Goal: Task Accomplishment & Management: Manage account settings

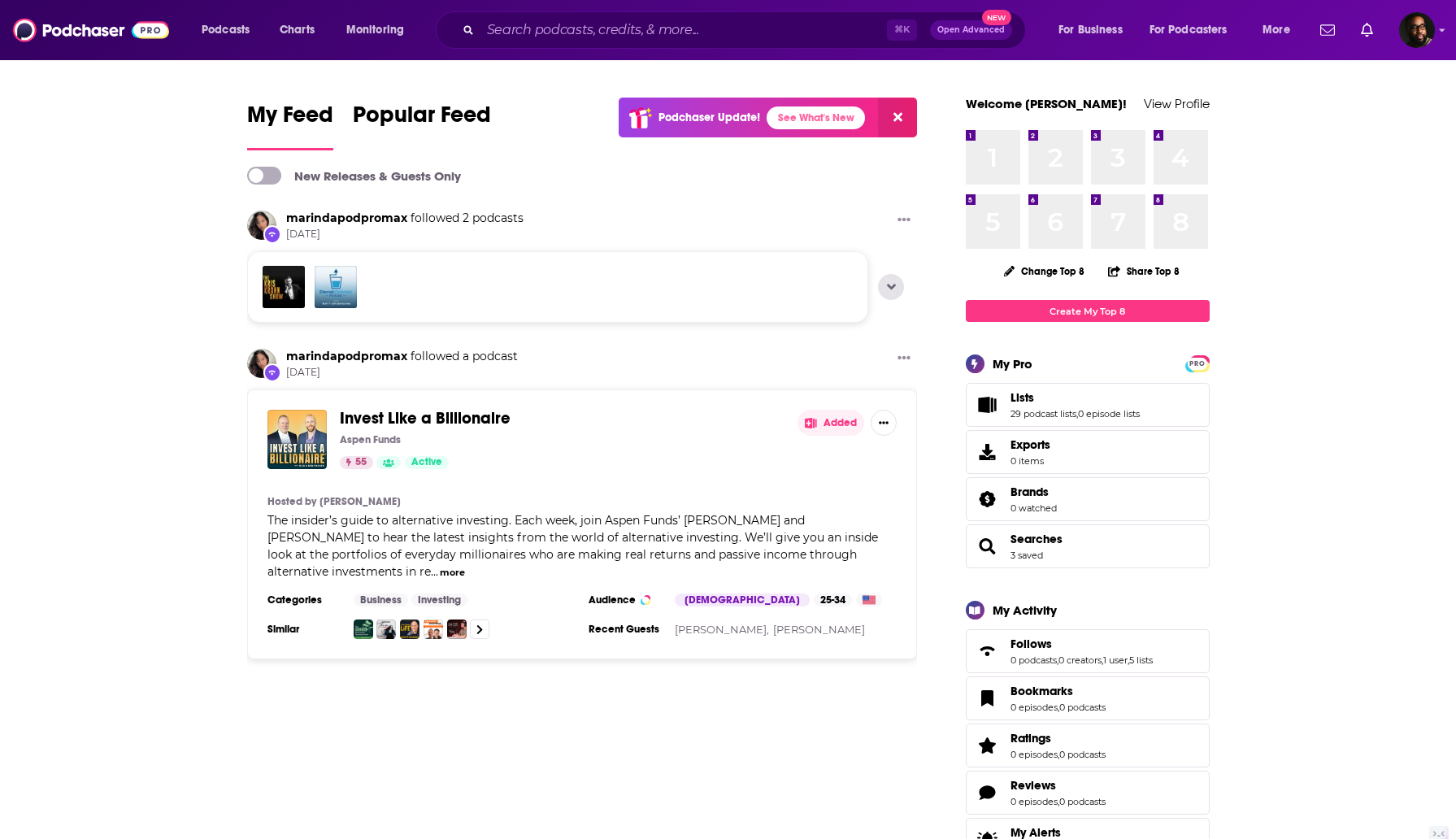
click at [1394, 29] on div at bounding box center [1374, 30] width 122 height 35
click at [1408, 30] on img "Logged in as ShawnAnthony" at bounding box center [1416, 30] width 35 height 35
click at [1377, 277] on link "Account Settings" at bounding box center [1356, 271] width 156 height 34
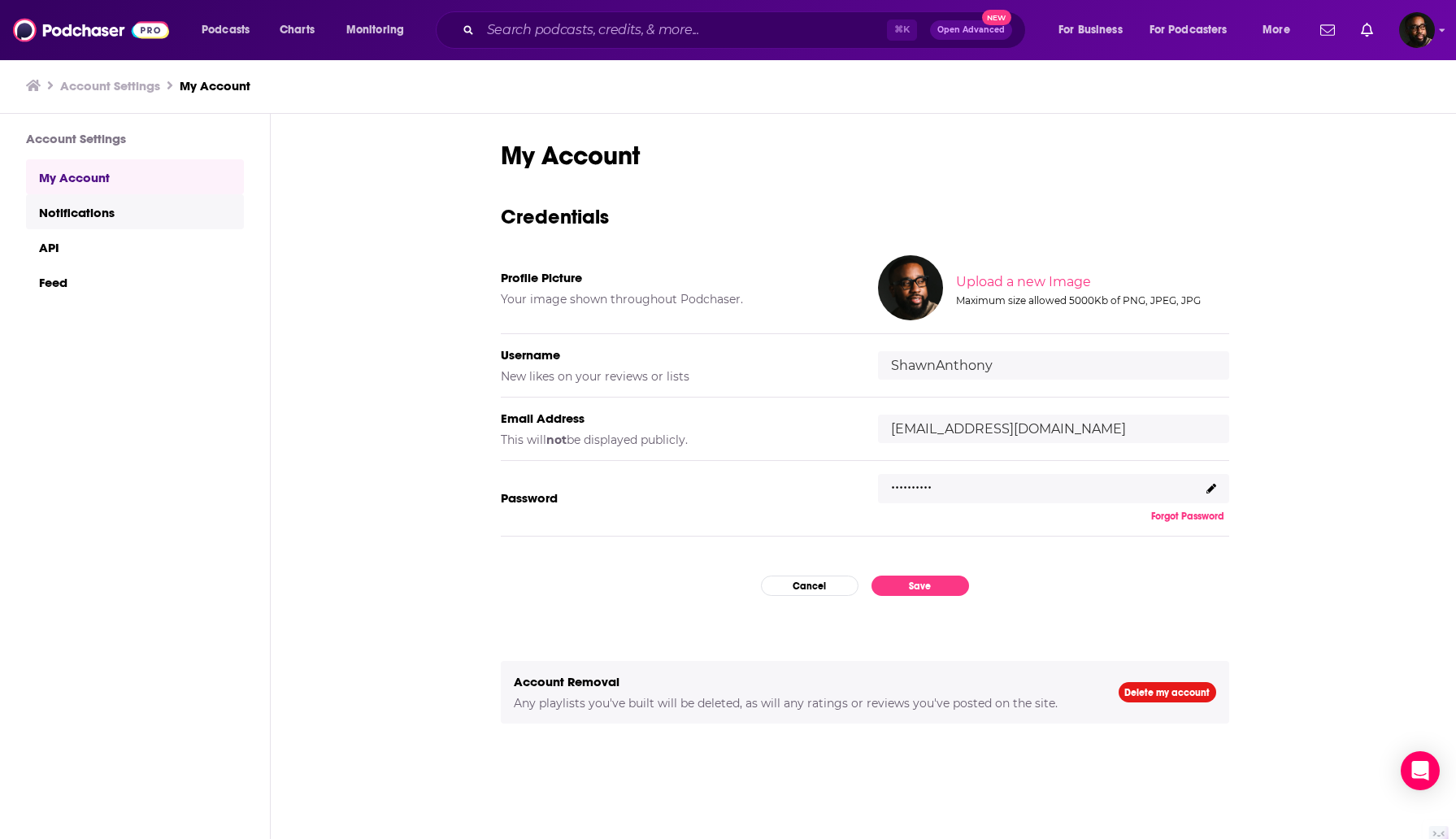
click at [101, 215] on link "Notifications" at bounding box center [135, 212] width 218 height 35
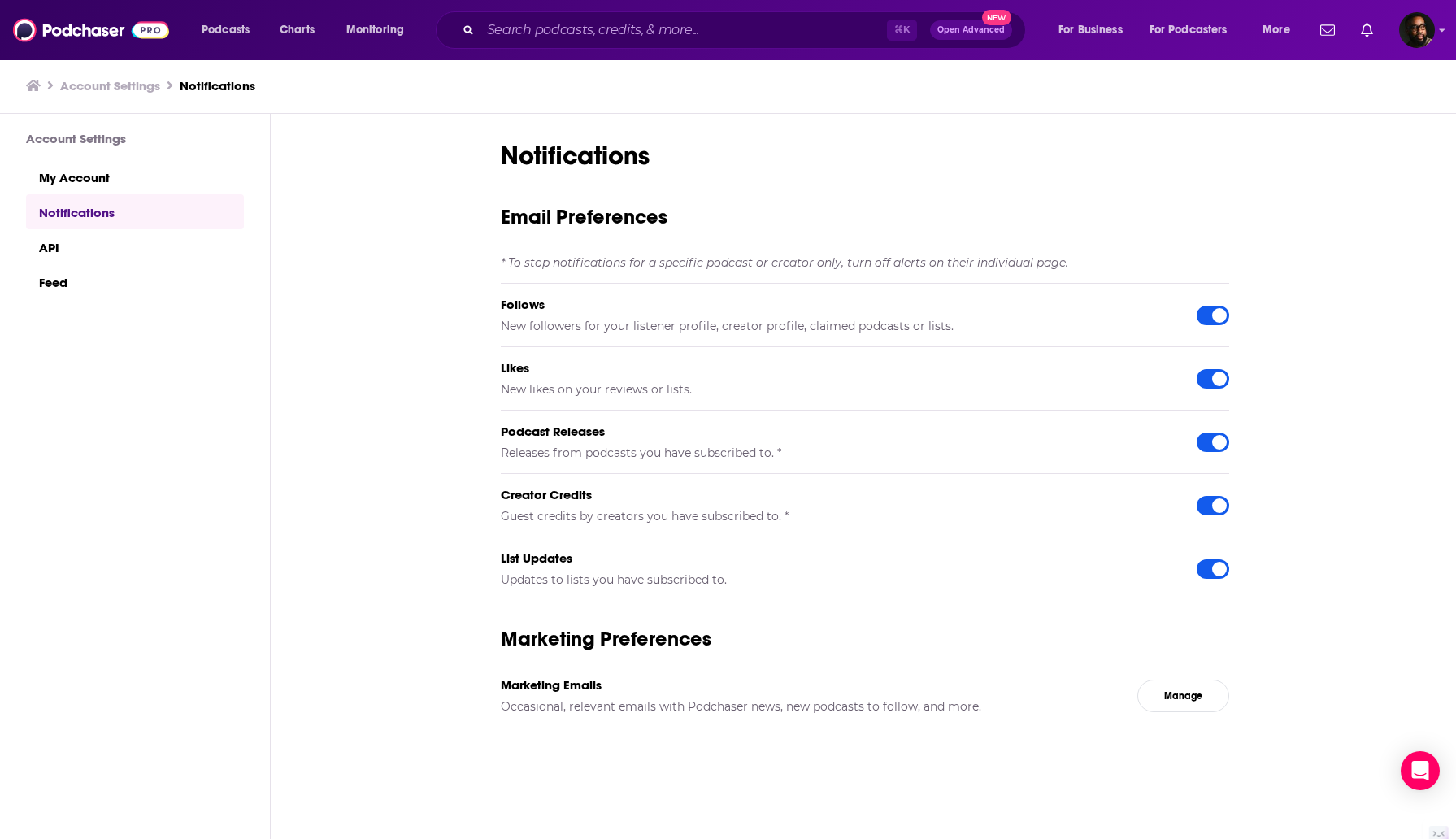
click at [116, 80] on h3 "Account Settings" at bounding box center [110, 86] width 100 height 15
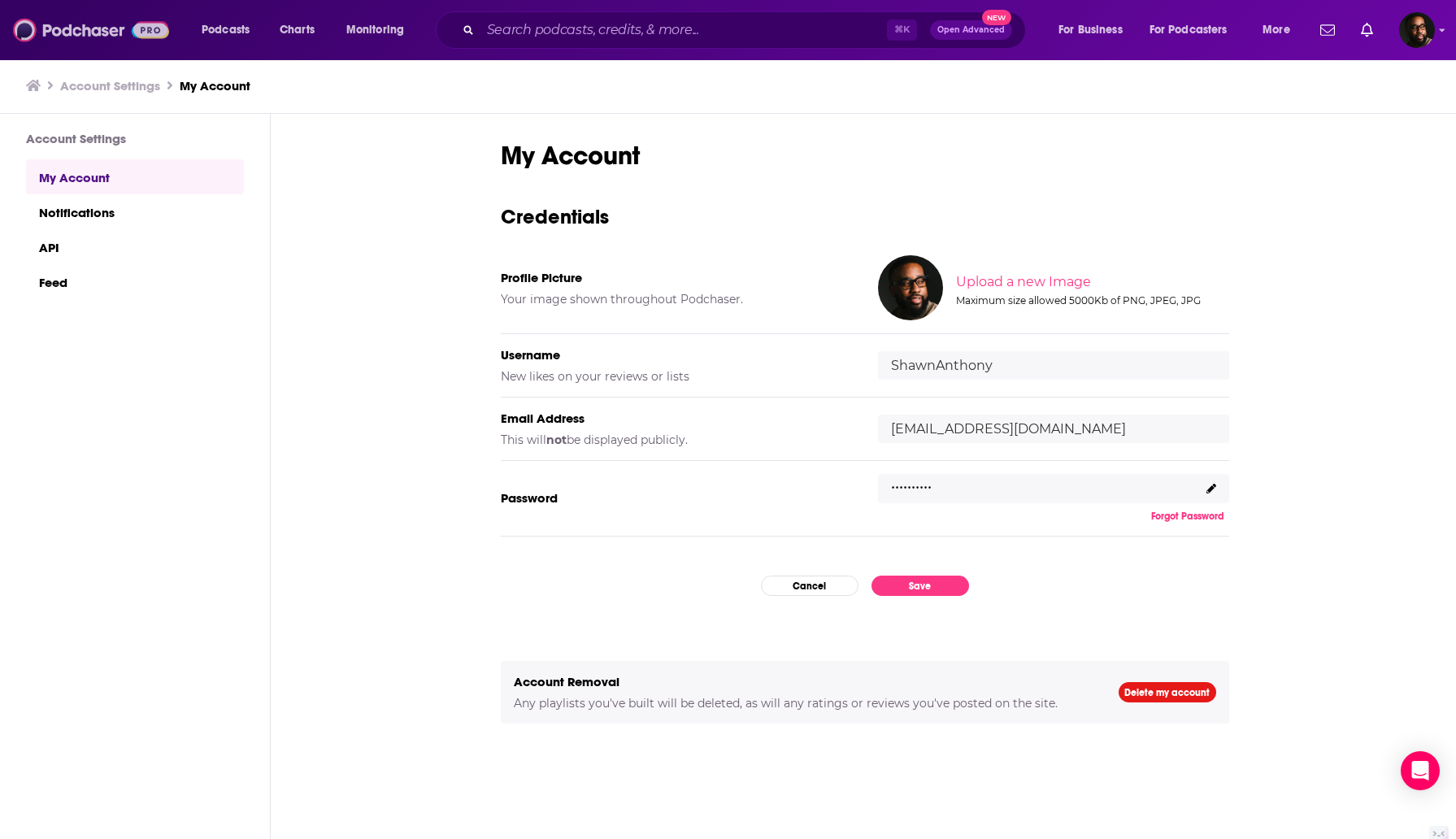
click at [145, 37] on img at bounding box center [91, 30] width 156 height 31
